Goal: Information Seeking & Learning: Learn about a topic

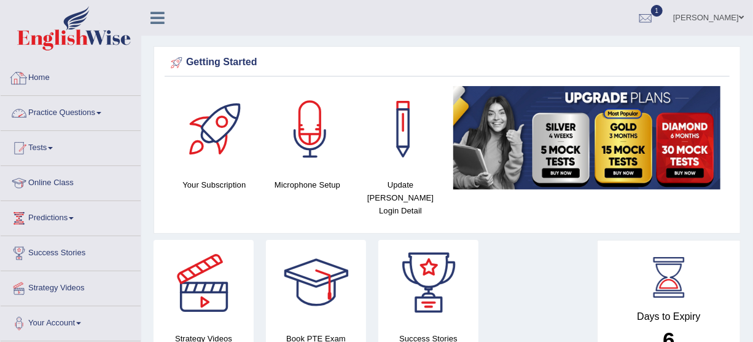
click at [109, 114] on link "Practice Questions" at bounding box center [71, 111] width 140 height 31
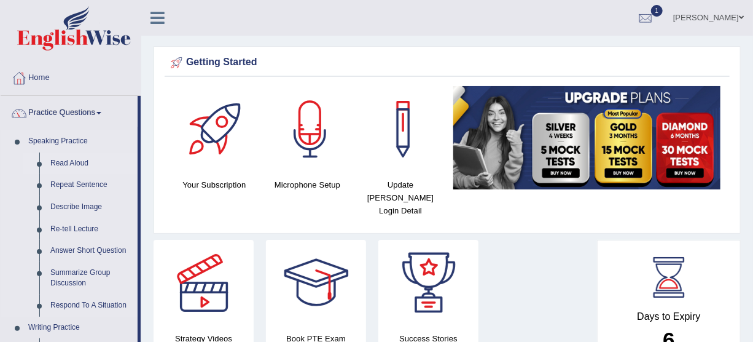
click at [88, 157] on link "Read Aloud" at bounding box center [91, 163] width 93 height 22
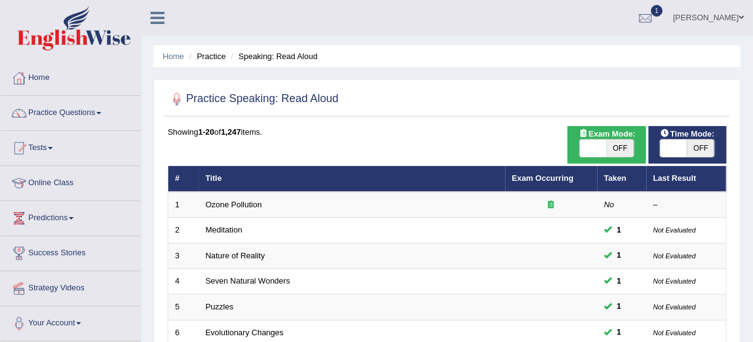
click at [50, 149] on link "Tests" at bounding box center [71, 146] width 140 height 31
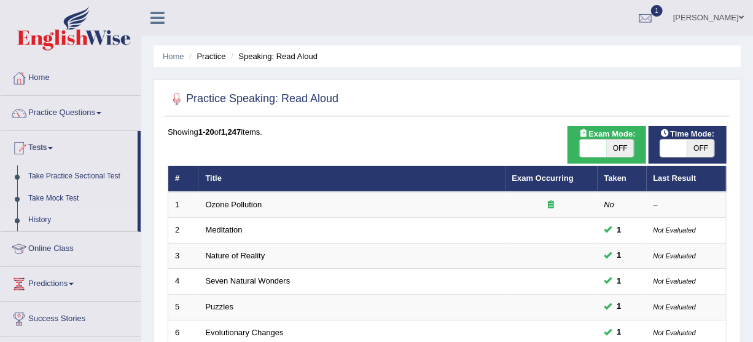
click at [38, 215] on link "History" at bounding box center [80, 220] width 115 height 22
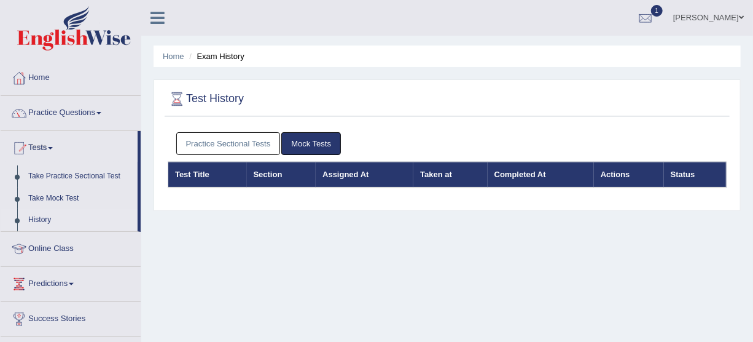
click at [253, 147] on link "Practice Sectional Tests" at bounding box center [228, 143] width 104 height 23
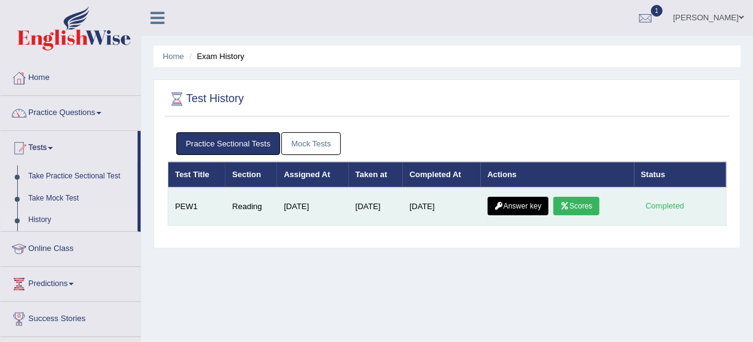
click at [577, 205] on link "Scores" at bounding box center [575, 206] width 45 height 18
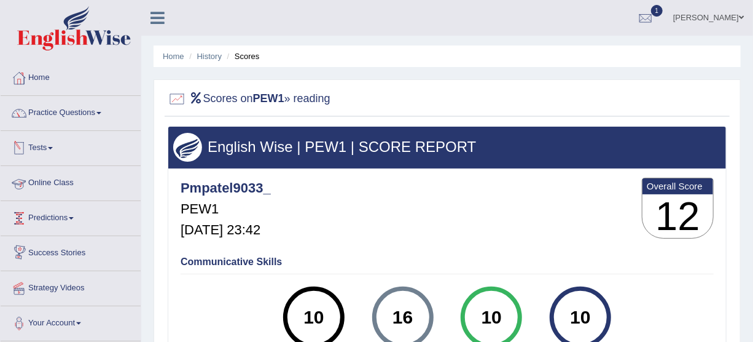
click at [49, 141] on link "Tests" at bounding box center [71, 146] width 140 height 31
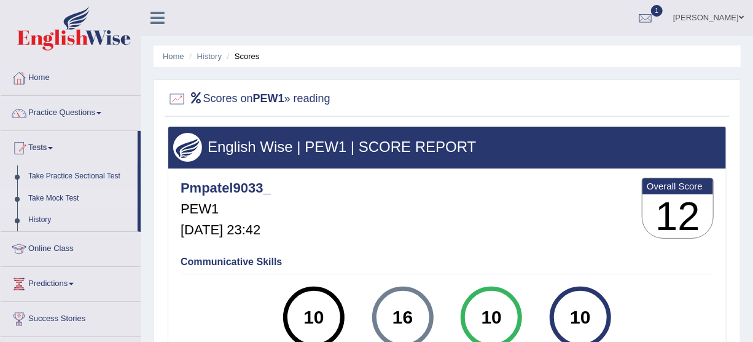
click at [50, 193] on link "Take Mock Test" at bounding box center [80, 198] width 115 height 22
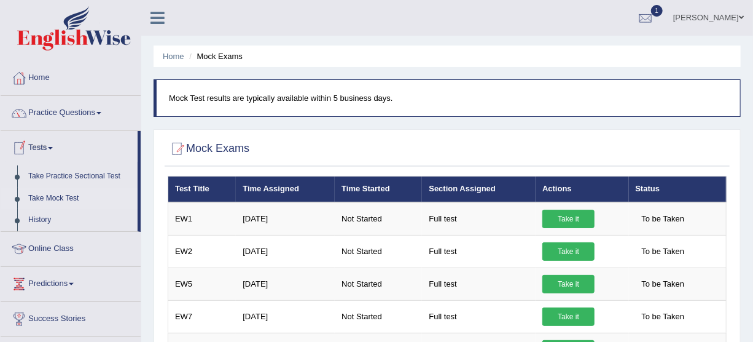
click at [65, 193] on link "Take Mock Test" at bounding box center [80, 198] width 115 height 22
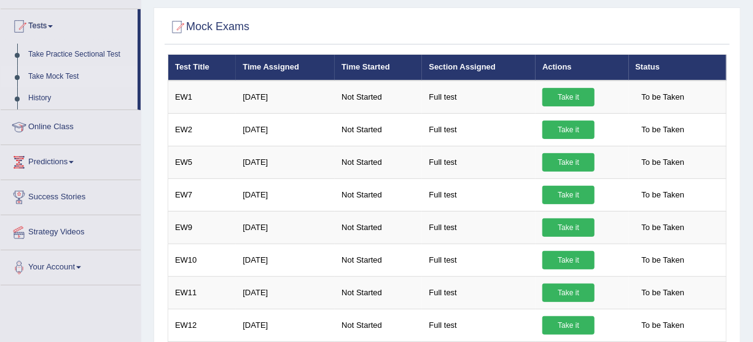
scroll to position [118, 0]
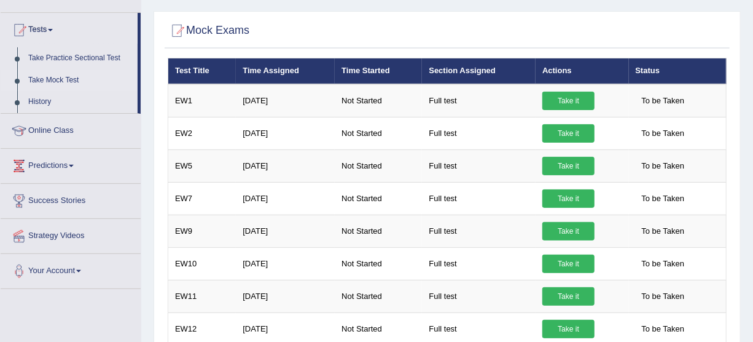
click at [750, 190] on div "Home Mock Exams Mock Test results are typically available within 5 business day…" at bounding box center [447, 189] width 612 height 614
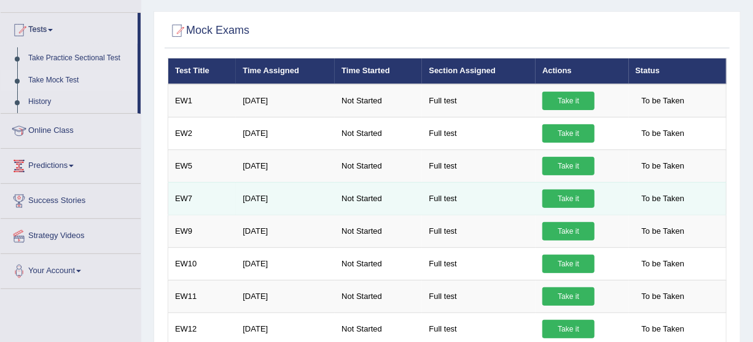
click at [665, 204] on span "To be Taken" at bounding box center [663, 198] width 55 height 18
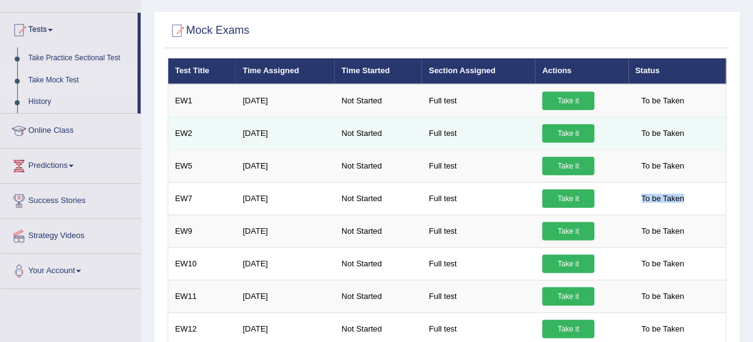
drag, startPoint x: 665, startPoint y: 204, endPoint x: 366, endPoint y: 136, distance: 307.4
click at [366, 136] on tbody "EW1 Sep 18, 2025 Not Started Full test Take it To be Taken EW2 Sep 18, 2025 Not…" at bounding box center [447, 263] width 558 height 359
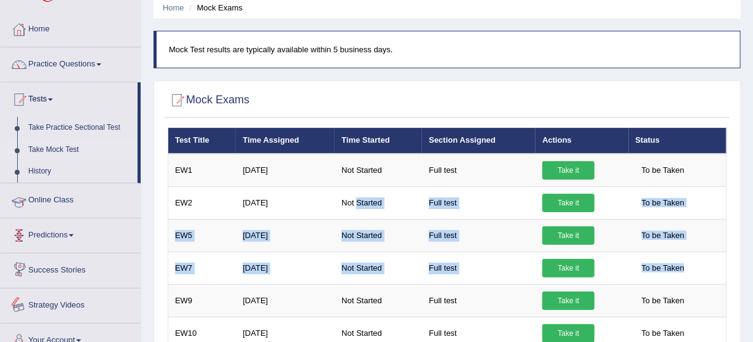
scroll to position [25, 0]
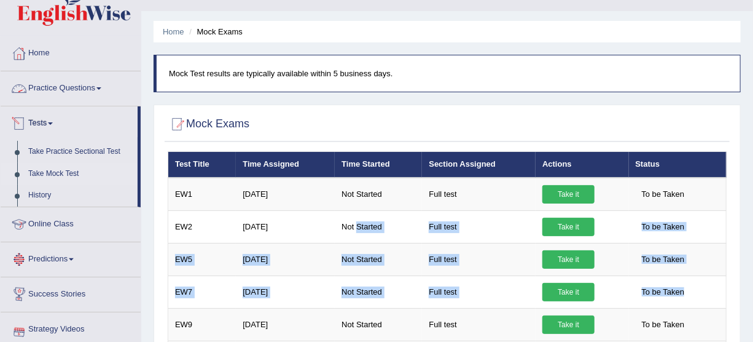
click at [98, 90] on link "Practice Questions" at bounding box center [71, 86] width 140 height 31
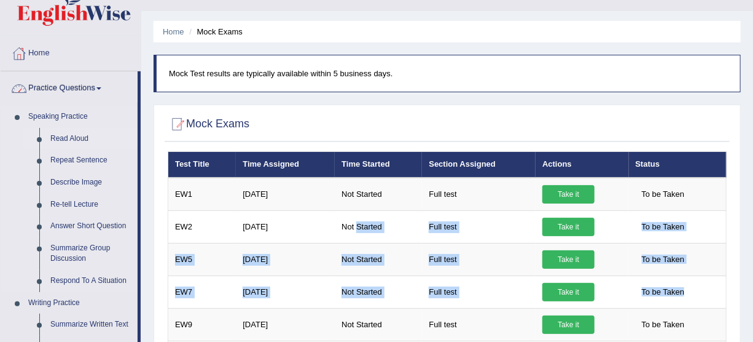
click at [65, 133] on link "Read Aloud" at bounding box center [91, 139] width 93 height 22
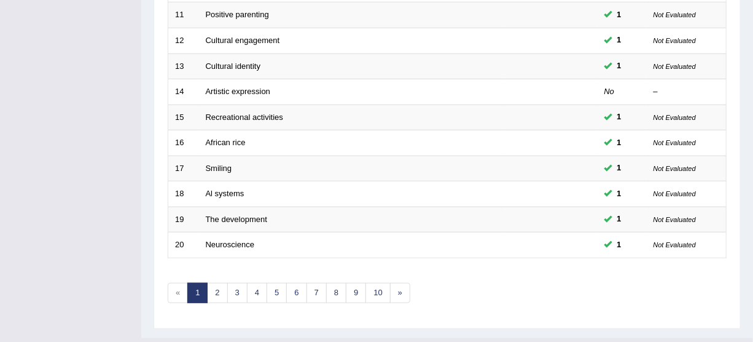
scroll to position [450, 0]
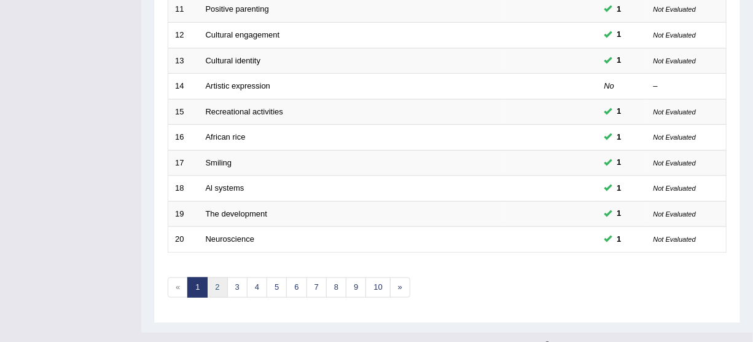
click at [219, 286] on link "2" at bounding box center [217, 287] width 20 height 20
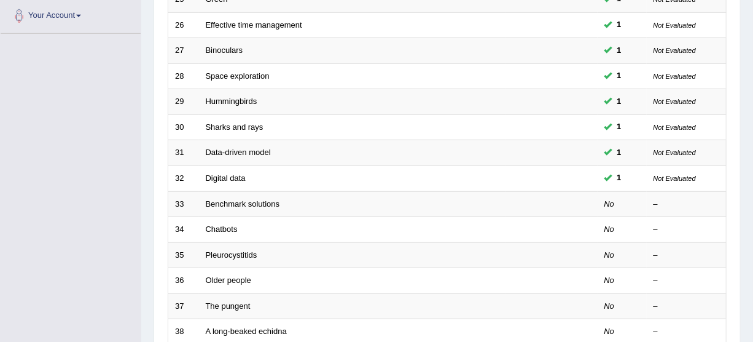
scroll to position [308, 0]
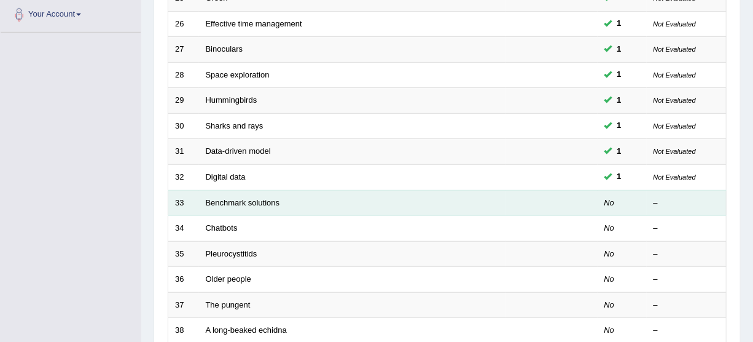
click at [265, 195] on td "Benchmark solutions" at bounding box center [352, 203] width 307 height 26
click at [264, 198] on link "Benchmark solutions" at bounding box center [243, 202] width 74 height 9
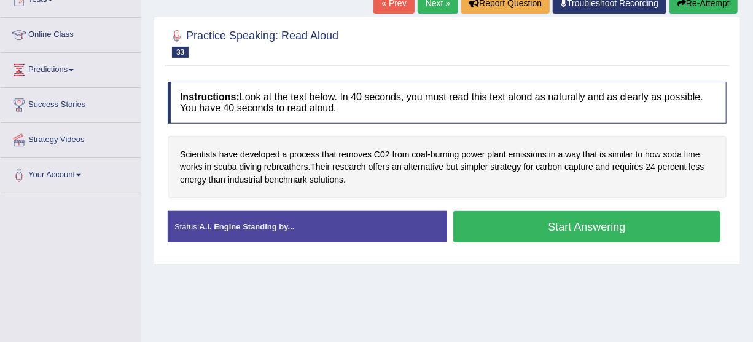
scroll to position [162, 0]
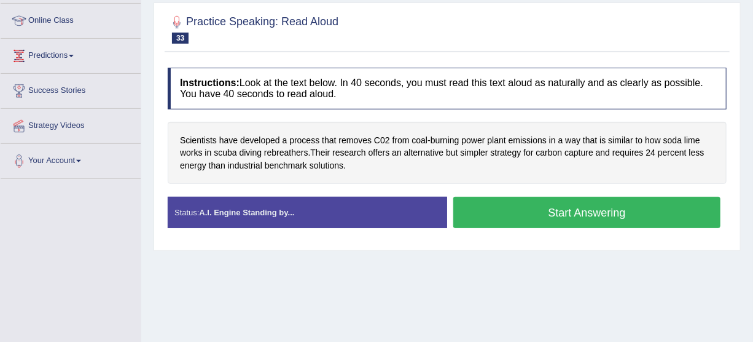
click at [751, 222] on div "Home Practice Speaking: Read [PERSON_NAME] solutions * Remember to use the devi…" at bounding box center [447, 145] width 612 height 614
click at [587, 205] on button "Start Answering" at bounding box center [586, 212] width 267 height 31
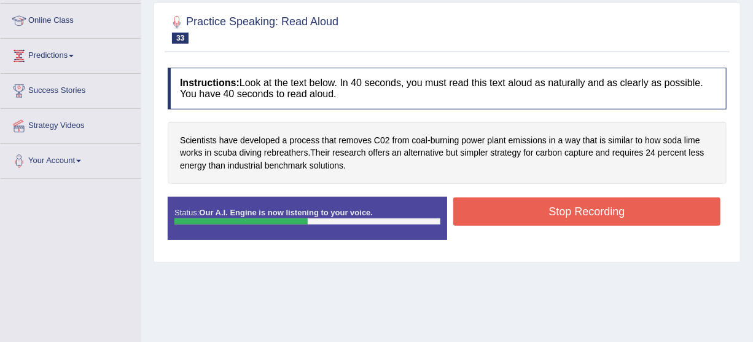
click at [587, 205] on button "Stop Recording" at bounding box center [586, 211] width 267 height 28
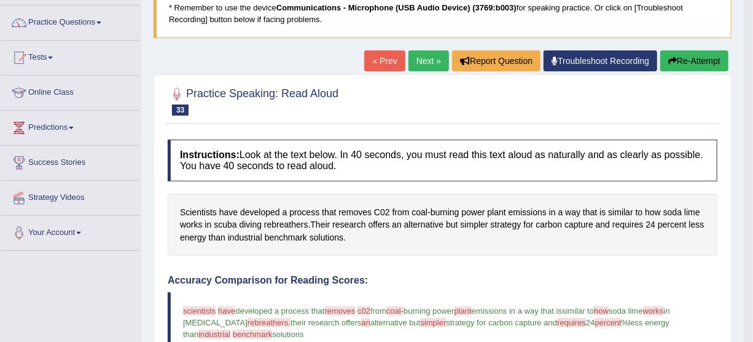
scroll to position [88, 0]
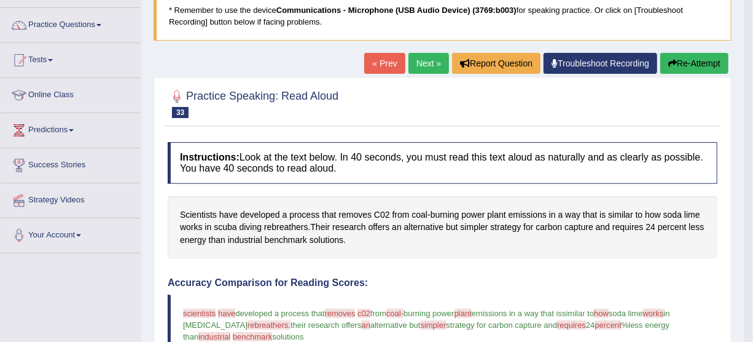
click at [683, 55] on button "Re-Attempt" at bounding box center [694, 63] width 68 height 21
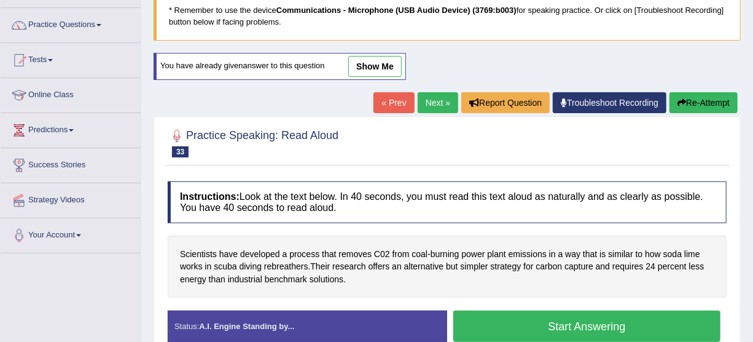
click at [567, 324] on button "Start Answering" at bounding box center [586, 325] width 267 height 31
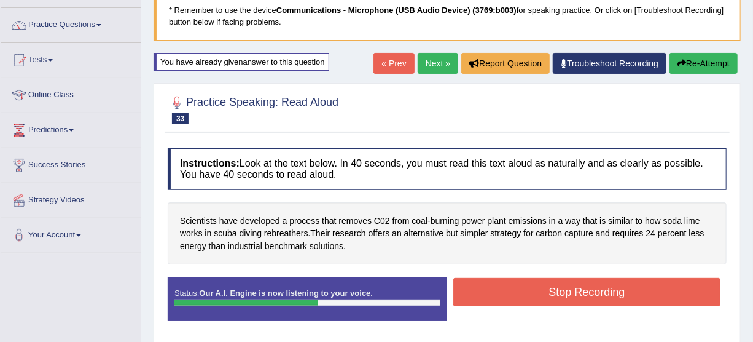
click at [566, 299] on button "Stop Recording" at bounding box center [586, 292] width 267 height 28
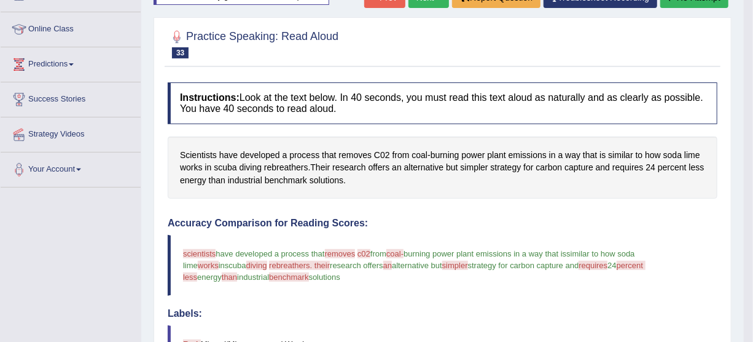
scroll to position [155, 0]
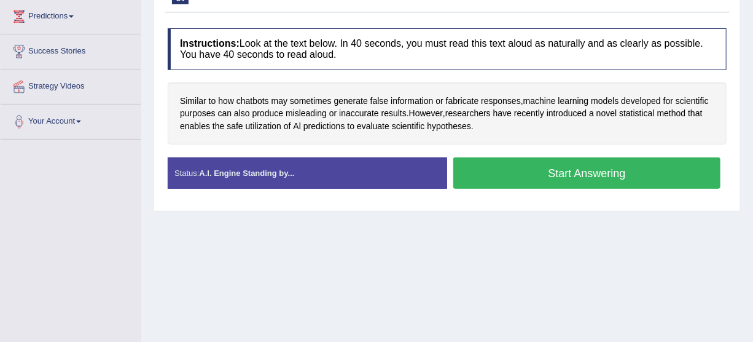
scroll to position [201, 0]
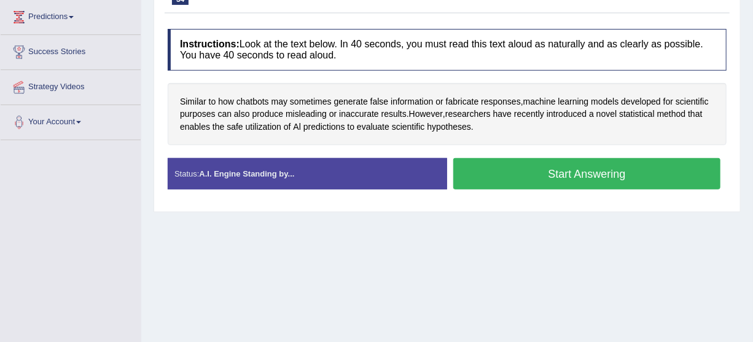
click at [553, 167] on button "Start Answering" at bounding box center [586, 173] width 267 height 31
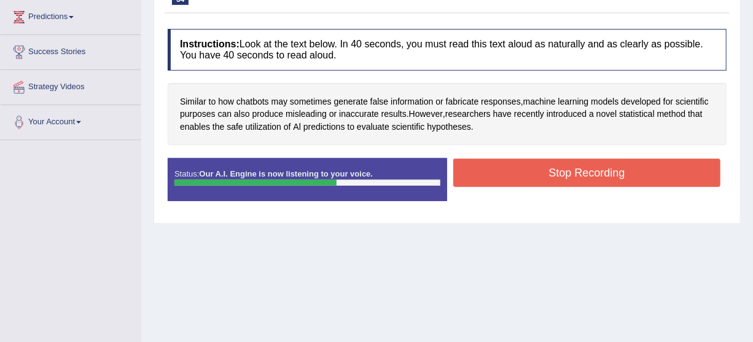
click at [553, 167] on button "Stop Recording" at bounding box center [586, 172] width 267 height 28
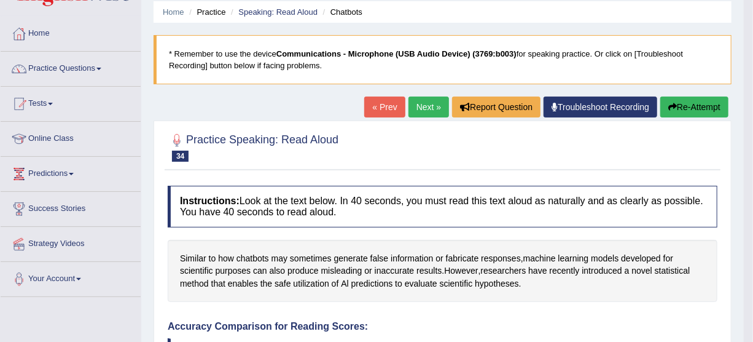
scroll to position [22, 0]
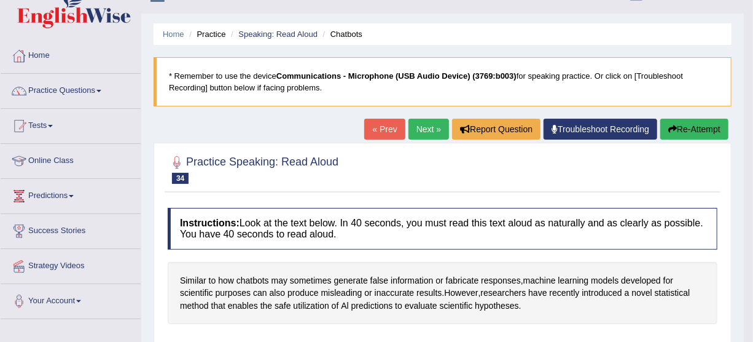
click at [414, 125] on link "Next »" at bounding box center [429, 129] width 41 height 21
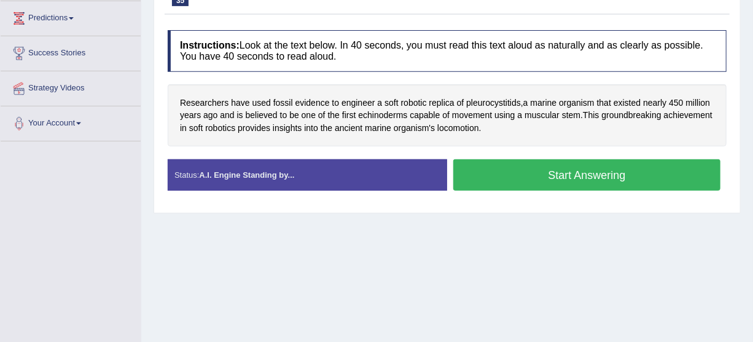
scroll to position [201, 0]
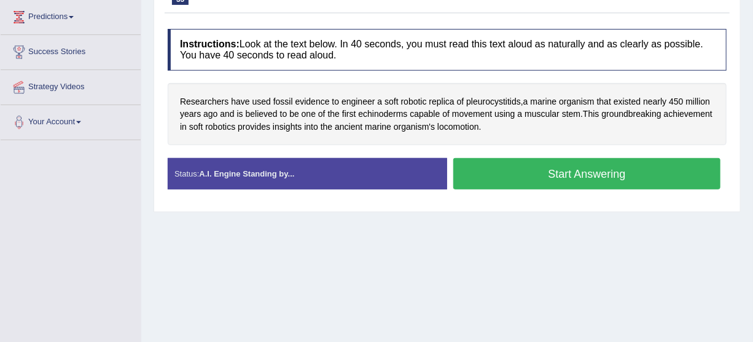
click at [569, 176] on button "Start Answering" at bounding box center [586, 173] width 267 height 31
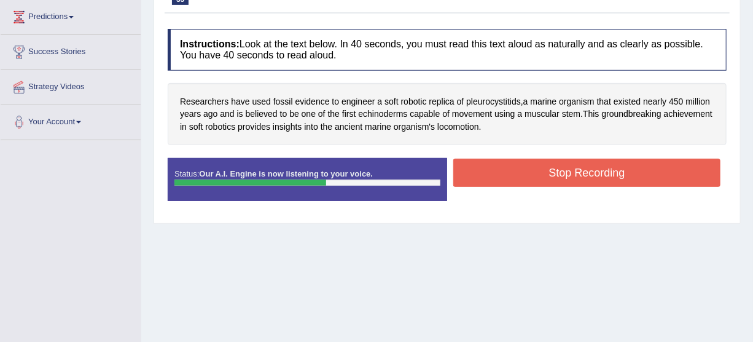
click at [569, 176] on button "Stop Recording" at bounding box center [586, 172] width 267 height 28
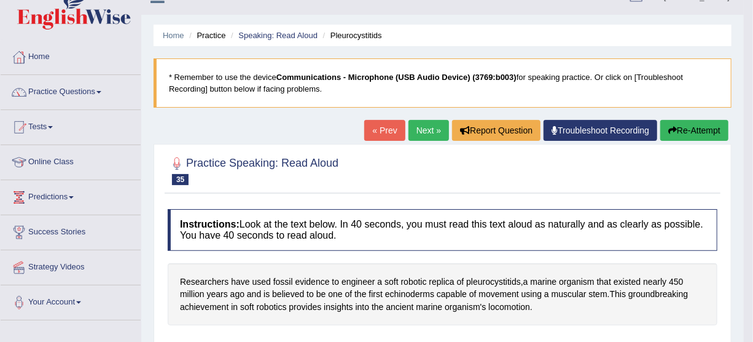
scroll to position [0, 0]
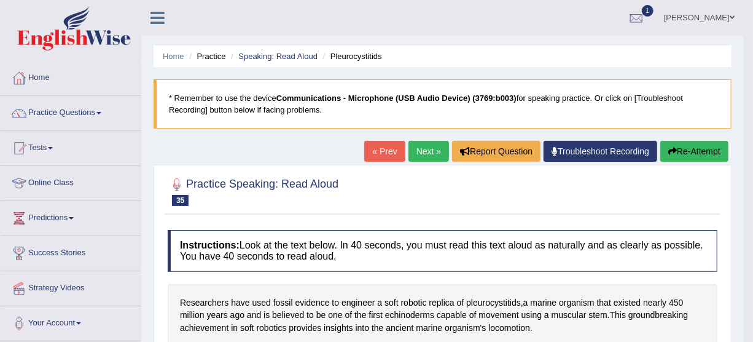
click at [414, 153] on link "Next »" at bounding box center [429, 151] width 41 height 21
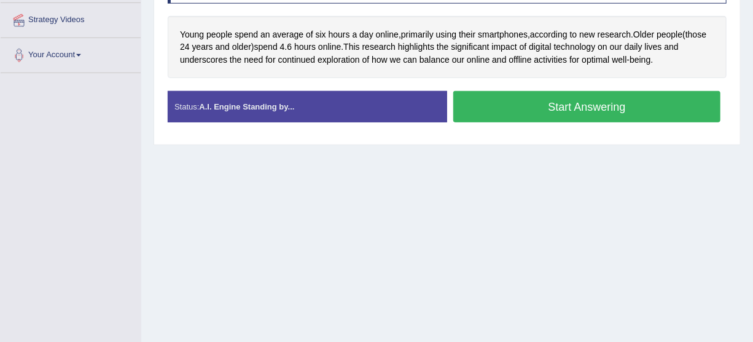
scroll to position [246, 0]
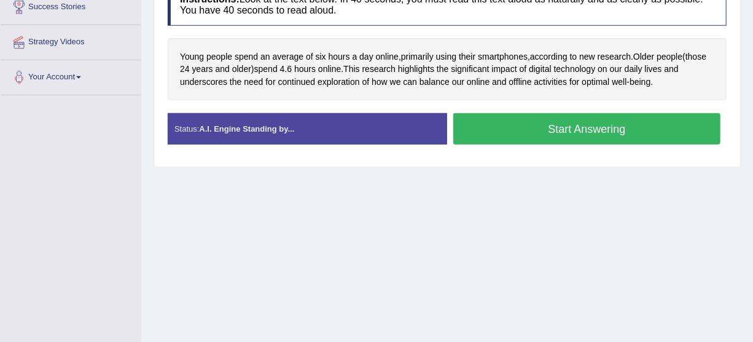
click at [499, 119] on button "Start Answering" at bounding box center [586, 128] width 267 height 31
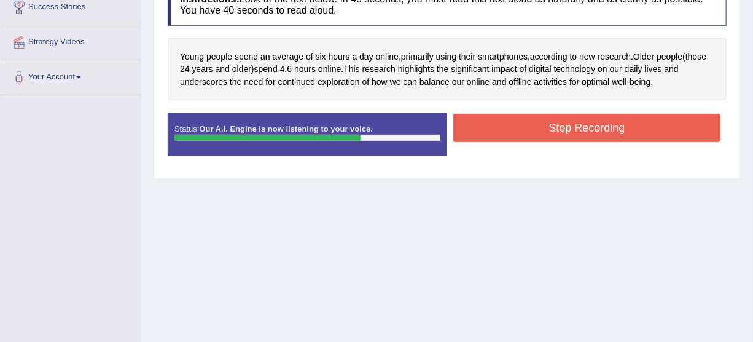
click at [499, 119] on button "Stop Recording" at bounding box center [586, 128] width 267 height 28
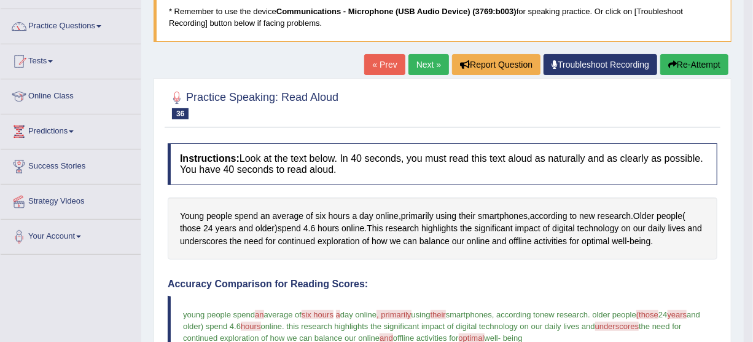
scroll to position [84, 0]
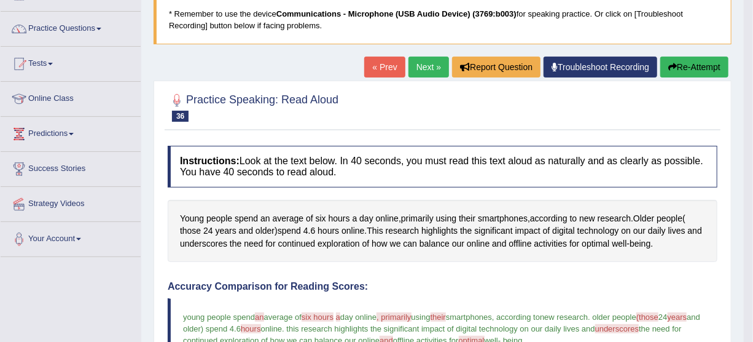
click at [416, 60] on link "Next »" at bounding box center [429, 67] width 41 height 21
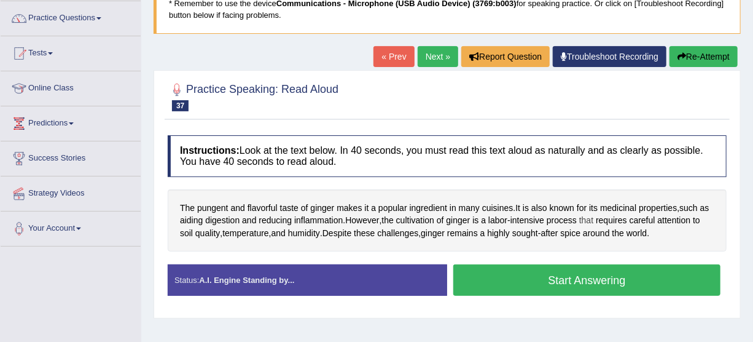
scroll to position [89, 0]
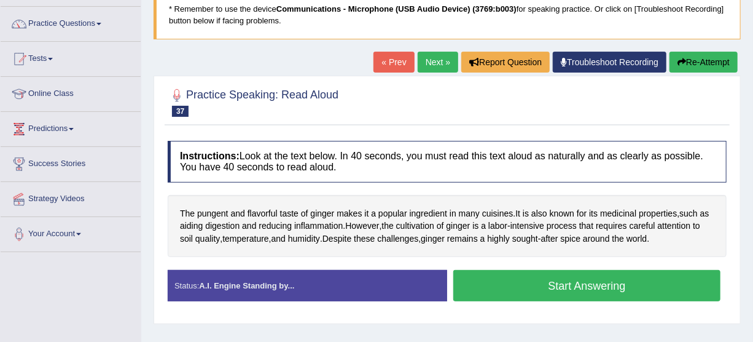
click at [421, 64] on link "Next »" at bounding box center [438, 62] width 41 height 21
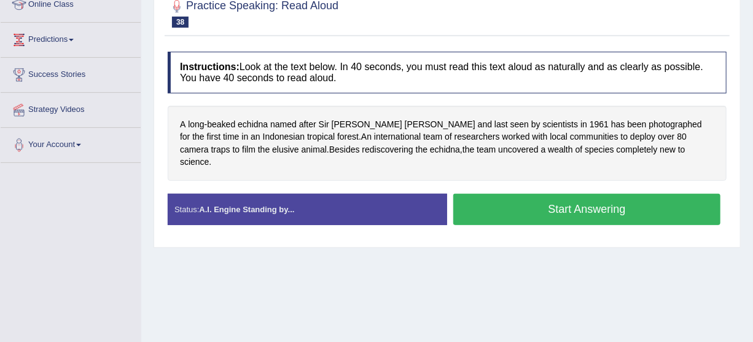
click at [490, 194] on button "Start Answering" at bounding box center [586, 209] width 267 height 31
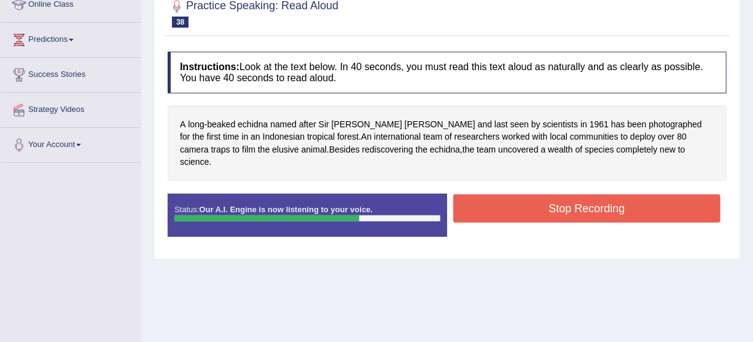
click at [490, 194] on button "Stop Recording" at bounding box center [586, 208] width 267 height 28
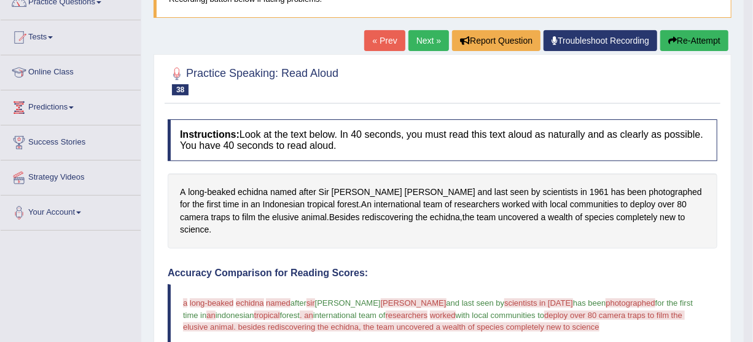
scroll to position [106, 0]
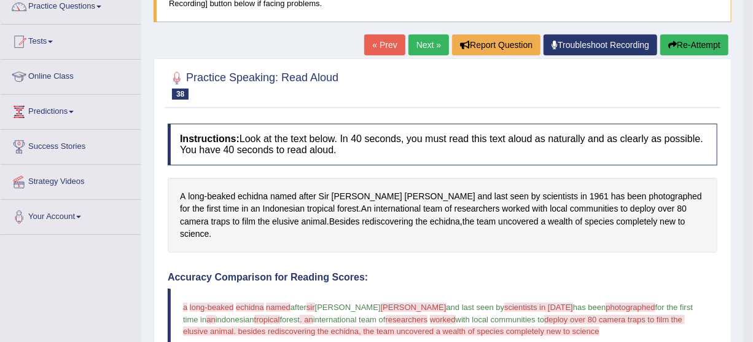
click at [432, 52] on link "Next »" at bounding box center [429, 44] width 41 height 21
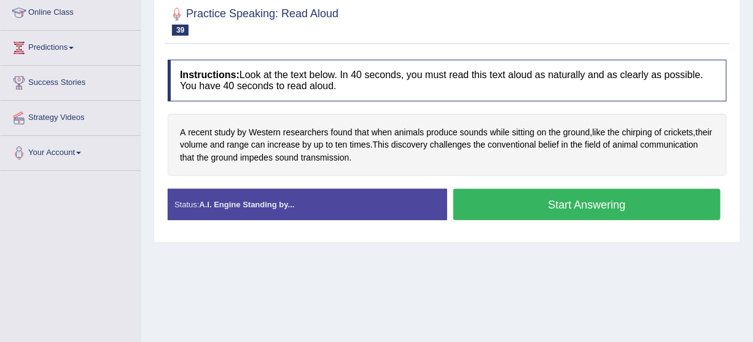
scroll to position [201, 0]
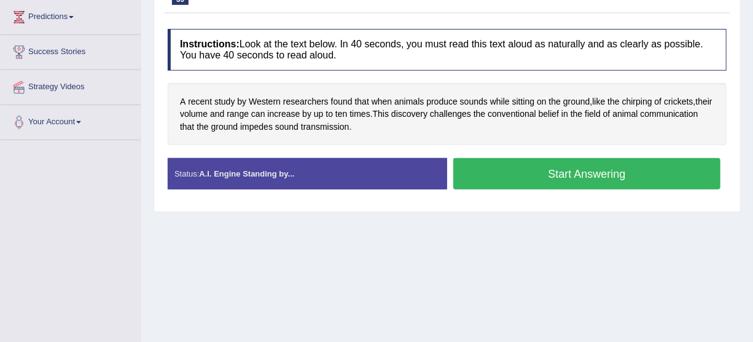
click at [533, 173] on button "Start Answering" at bounding box center [586, 173] width 267 height 31
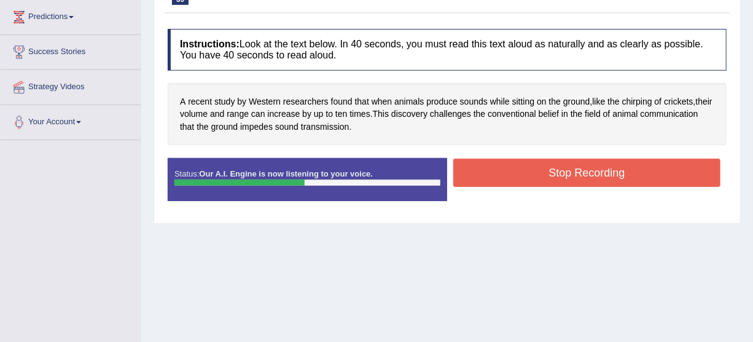
click at [533, 173] on button "Stop Recording" at bounding box center [586, 172] width 267 height 28
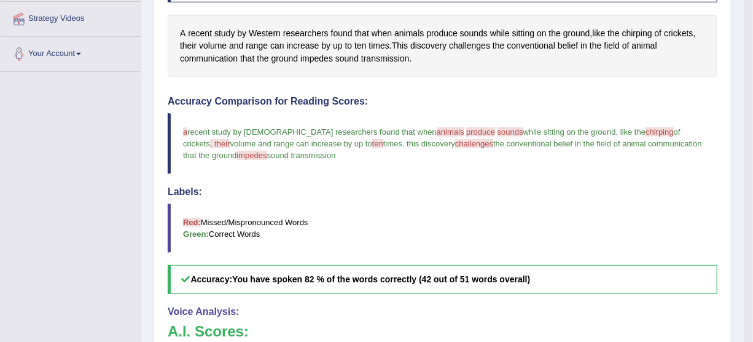
scroll to position [268, 0]
